Goal: Navigation & Orientation: Find specific page/section

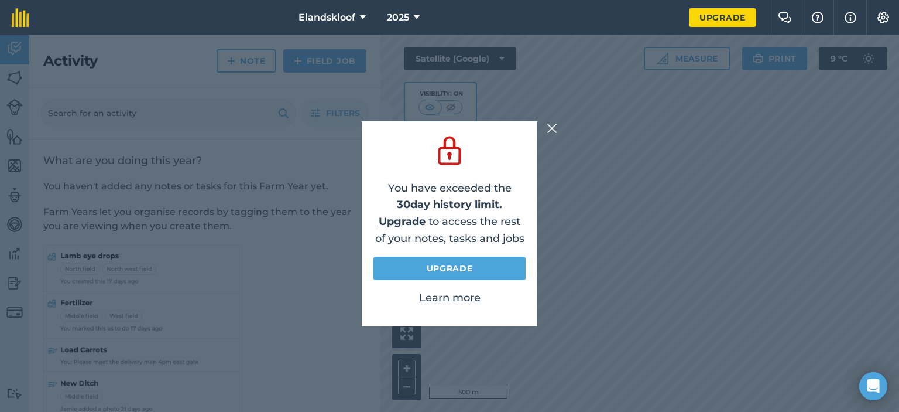
click at [553, 128] on img at bounding box center [552, 128] width 11 height 14
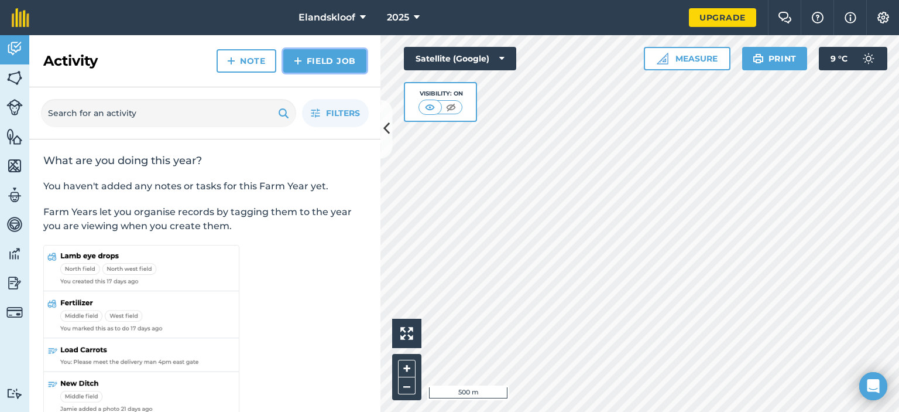
click at [332, 62] on link "Field Job" at bounding box center [324, 60] width 83 height 23
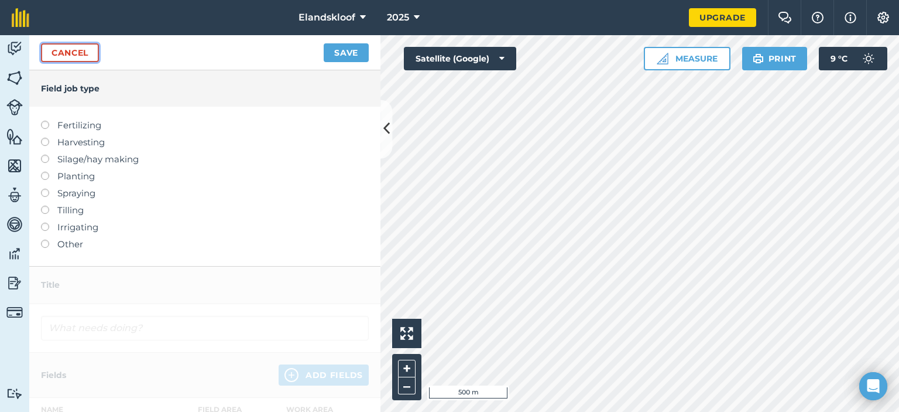
click at [74, 58] on link "Cancel" at bounding box center [70, 52] width 58 height 19
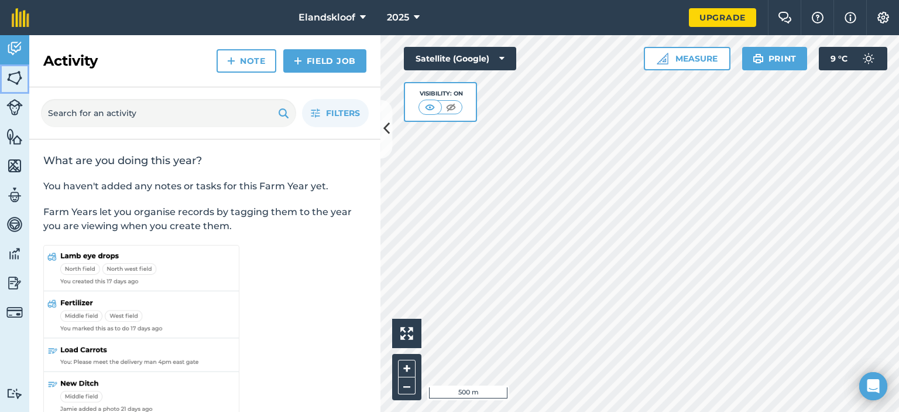
click at [21, 76] on img at bounding box center [14, 78] width 16 height 18
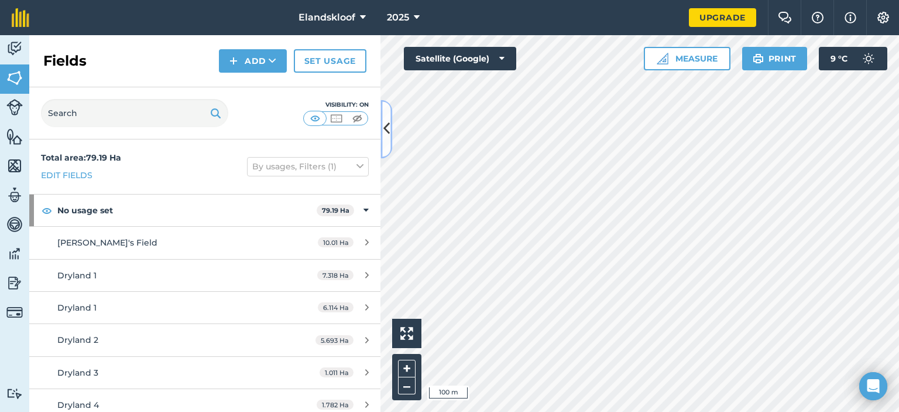
click at [389, 127] on icon at bounding box center [386, 129] width 6 height 20
